Goal: Task Accomplishment & Management: Manage account settings

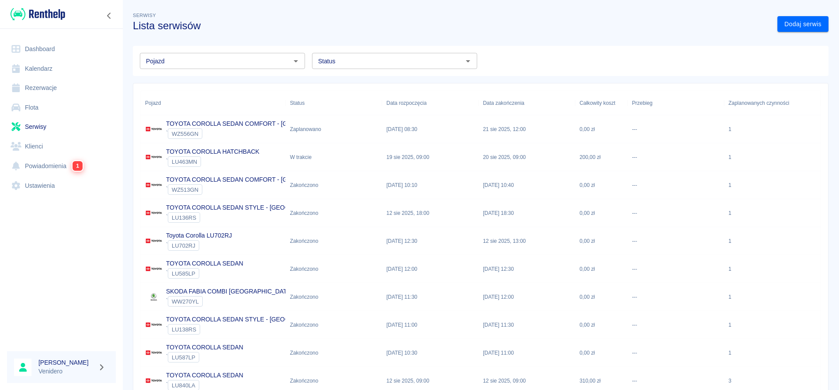
click at [380, 61] on input "Status" at bounding box center [387, 60] width 145 height 11
click at [373, 83] on li "Zaplanowano" at bounding box center [394, 80] width 165 height 14
type input "Zaplanowano"
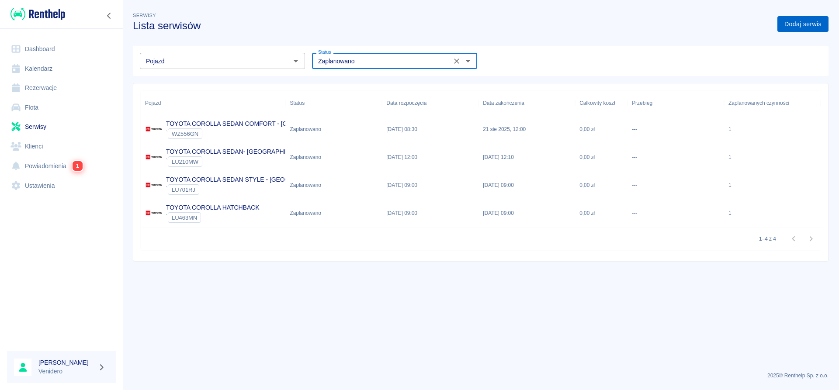
click at [810, 21] on link "Dodaj serwis" at bounding box center [802, 24] width 51 height 16
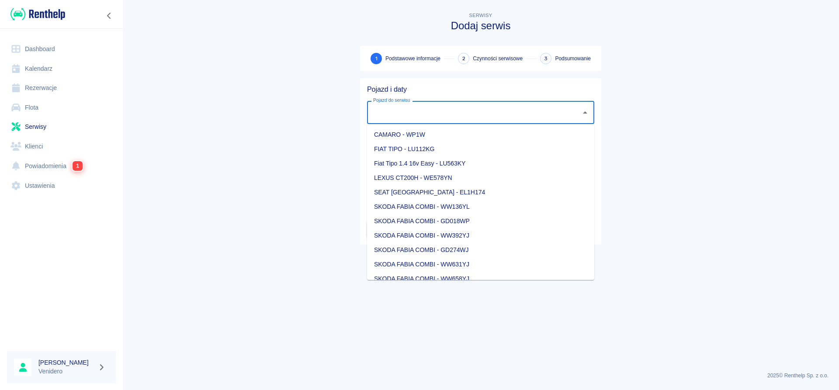
click at [378, 119] on input "Pojazd do serwisu" at bounding box center [474, 112] width 206 height 15
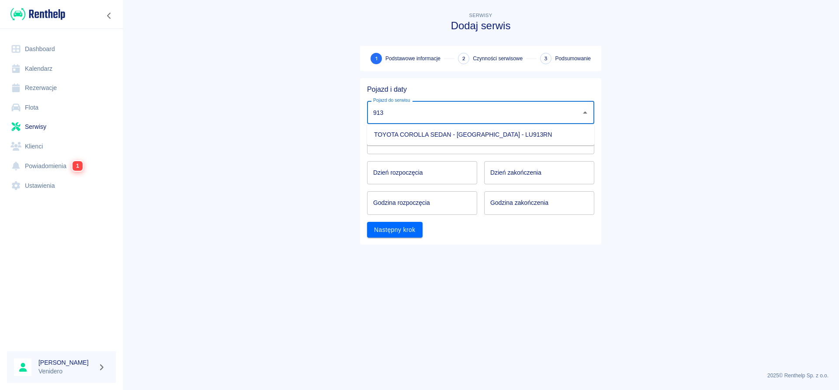
click at [398, 131] on li "TOYOTA COROLLA SEDAN - [GEOGRAPHIC_DATA] - LU913RN" at bounding box center [480, 135] width 227 height 14
type input "TOYOTA COROLLA SEDAN - [GEOGRAPHIC_DATA] - LU913RN"
click at [399, 139] on body "Używamy plików Cookies, by zapewnić Ci najlepsze możliwe doświadczenie. Aby dow…" at bounding box center [419, 195] width 839 height 390
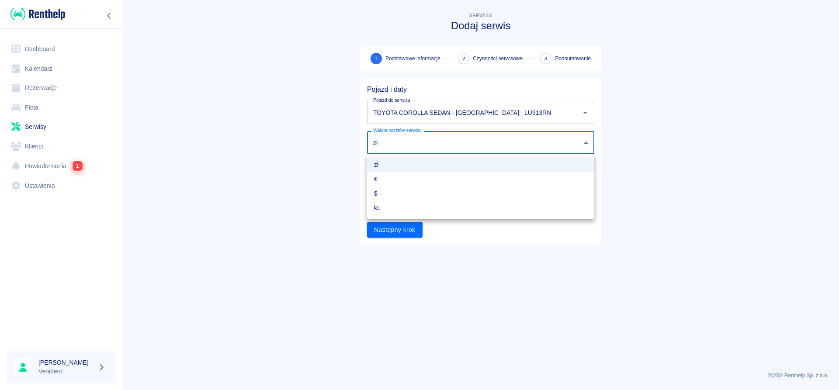
click at [336, 175] on div at bounding box center [419, 195] width 839 height 390
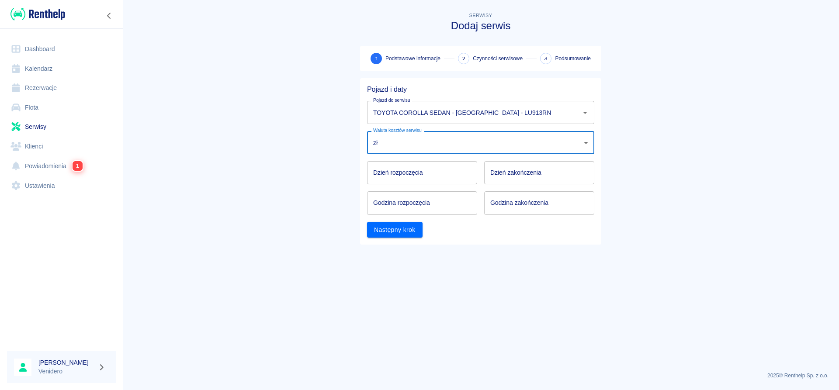
type input "DD.MM.YYYY"
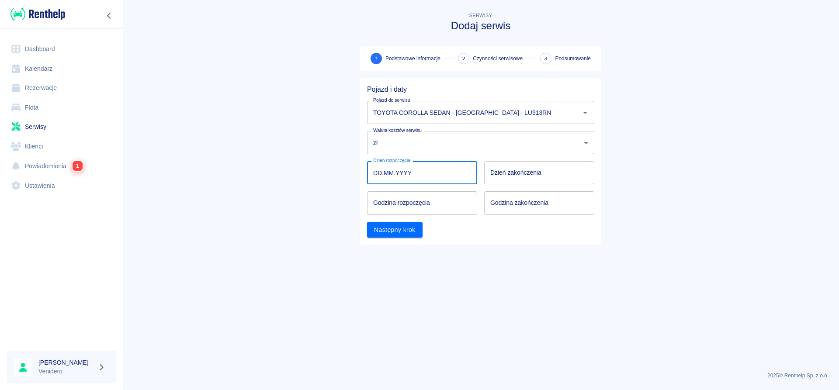
click at [398, 169] on input "DD.MM.YYYY" at bounding box center [422, 172] width 110 height 23
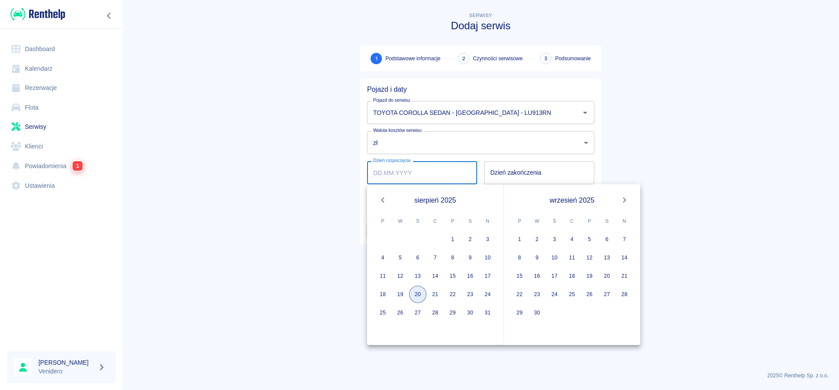
drag, startPoint x: 415, startPoint y: 293, endPoint x: 490, endPoint y: 189, distance: 128.2
click at [415, 293] on button "20" at bounding box center [417, 294] width 17 height 17
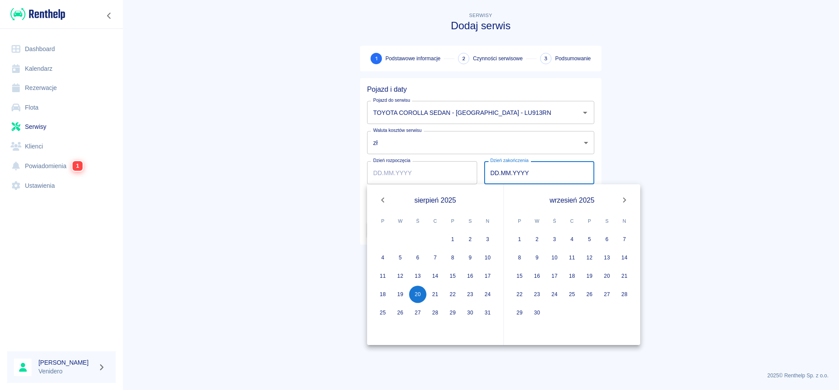
type input "[DATE]"
type input "DD.MM.YYYY"
click at [417, 295] on button "20" at bounding box center [417, 294] width 17 height 17
type input "[DATE]"
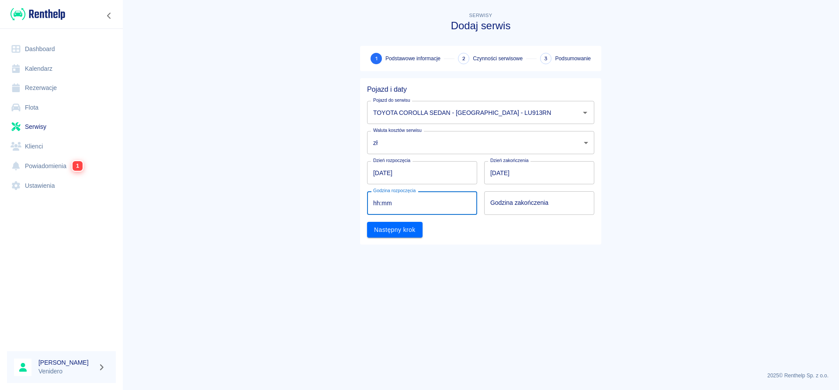
click at [389, 204] on input "hh:mm" at bounding box center [419, 202] width 104 height 23
type input "14:00"
click at [502, 204] on input "hh:mm" at bounding box center [536, 202] width 104 height 23
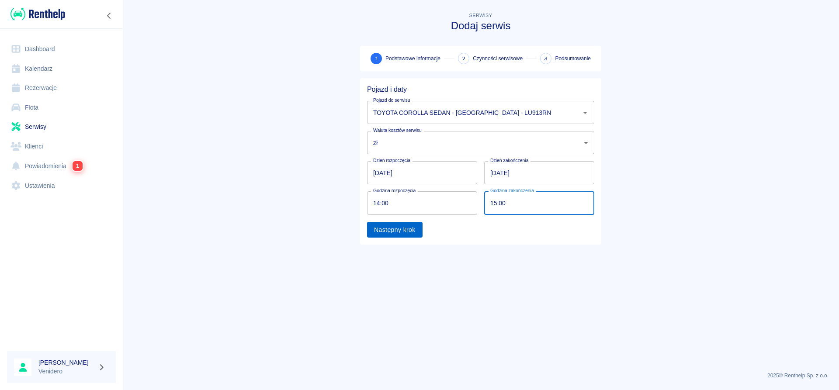
type input "15:00"
click at [413, 227] on button "Następny krok" at bounding box center [394, 230] width 55 height 16
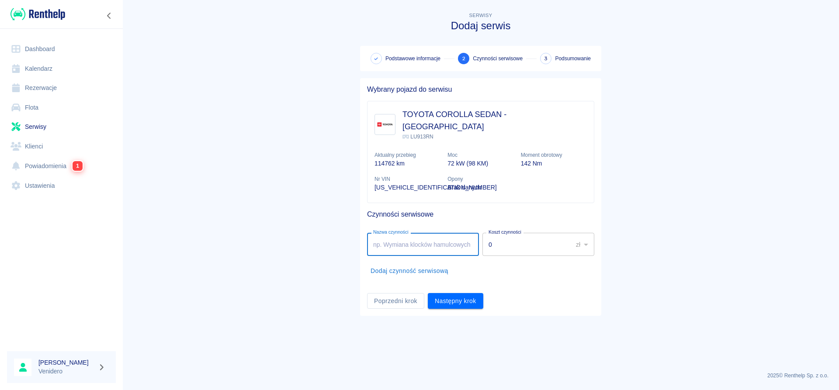
click at [433, 233] on input "Nazwa czynności" at bounding box center [423, 244] width 112 height 23
type input "Wymian oleju, filtr oleju i powietrza.Wymiana świec. Arek"
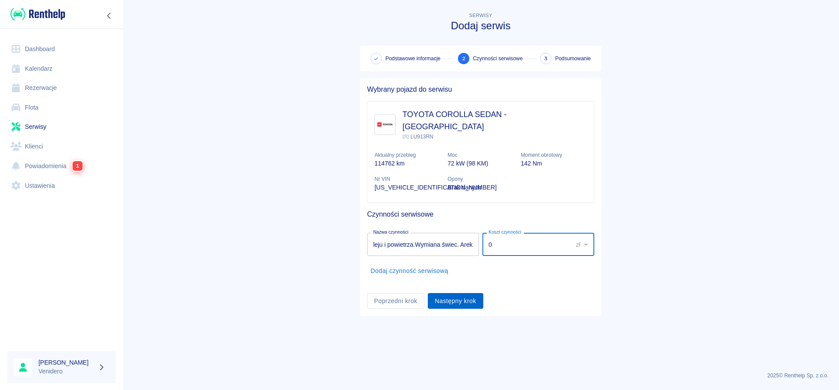
click at [443, 293] on button "Następny krok" at bounding box center [455, 301] width 55 height 16
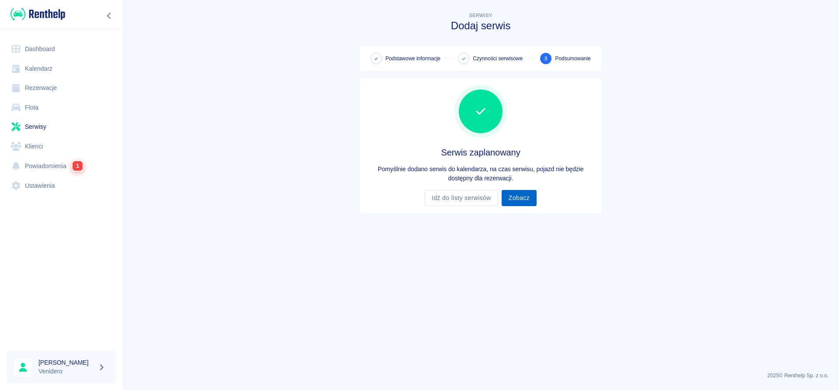
click at [527, 200] on link "Zobacz" at bounding box center [519, 198] width 35 height 16
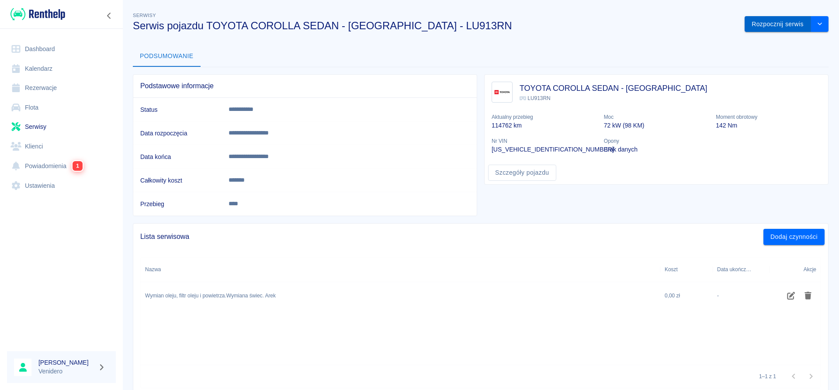
click at [766, 31] on button "Rozpocznij serwis" at bounding box center [777, 24] width 66 height 16
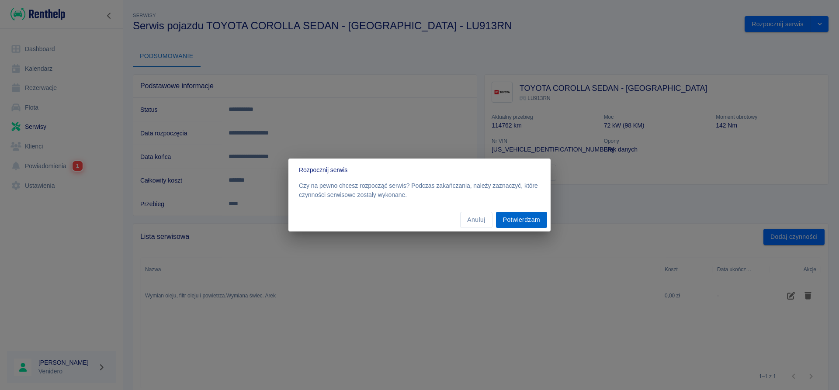
click at [522, 222] on button "Potwierdzam" at bounding box center [521, 220] width 51 height 16
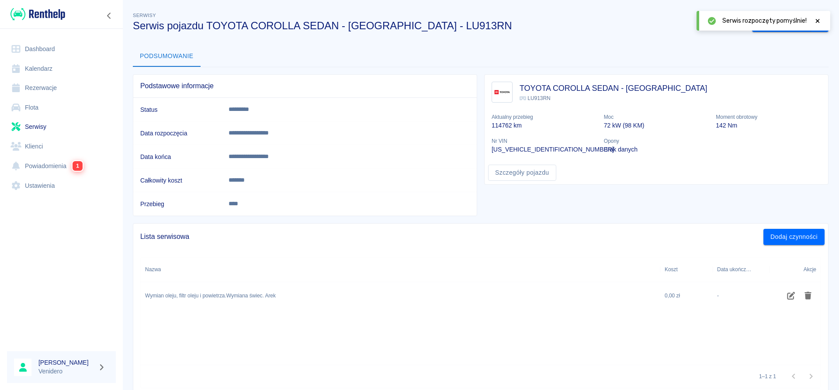
click at [820, 17] on div at bounding box center [818, 20] width 8 height 9
click at [786, 25] on button "Zakończ serwis" at bounding box center [781, 24] width 59 height 16
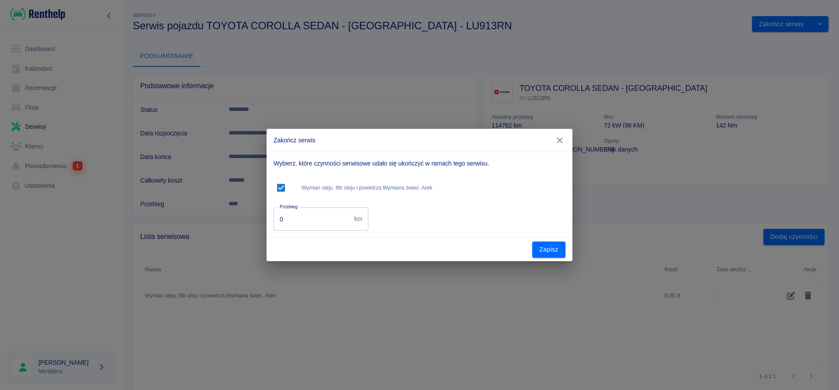
drag, startPoint x: 228, startPoint y: 226, endPoint x: 190, endPoint y: 226, distance: 38.4
click at [273, 226] on input "0" at bounding box center [311, 219] width 77 height 23
type input "127741"
click at [551, 251] on button "Zapisz" at bounding box center [548, 250] width 33 height 16
